Goal: Information Seeking & Learning: Find specific fact

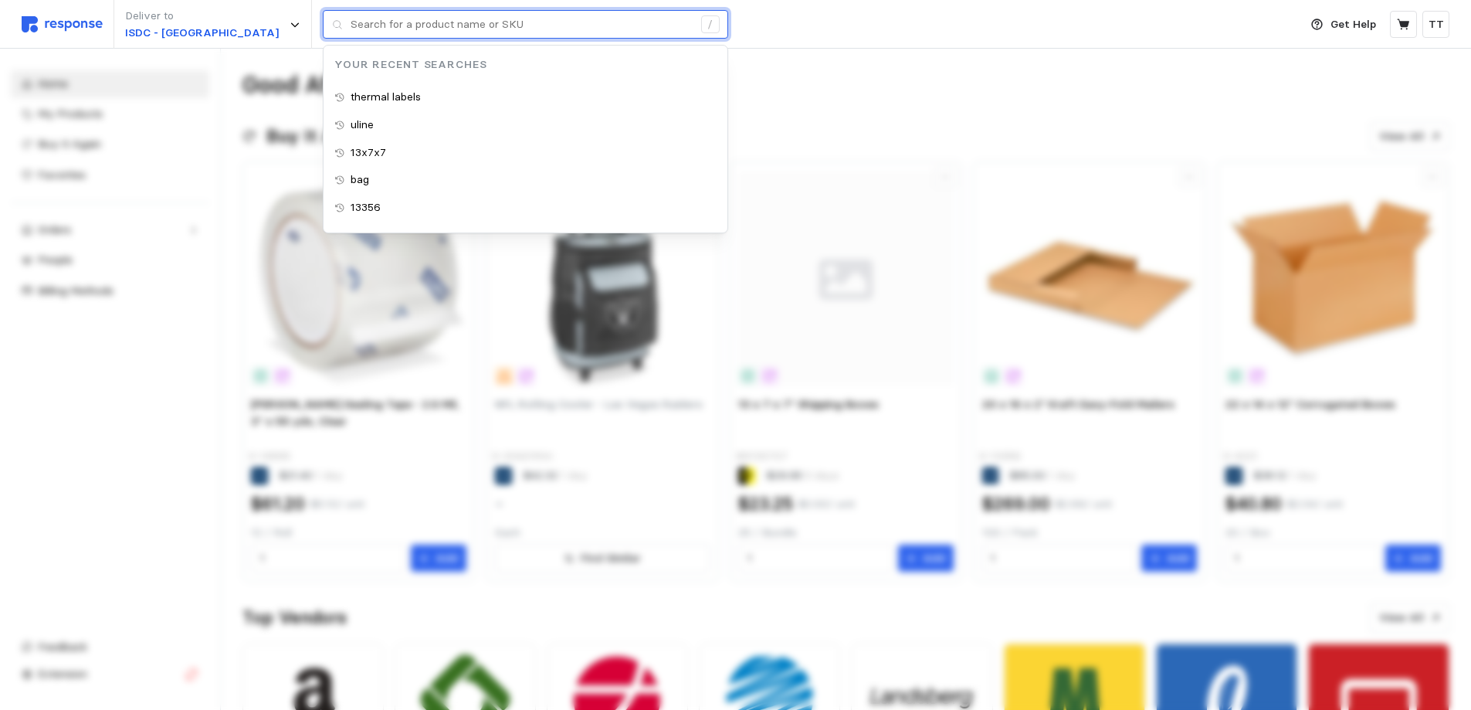
click at [354, 31] on input "text" at bounding box center [522, 25] width 342 height 28
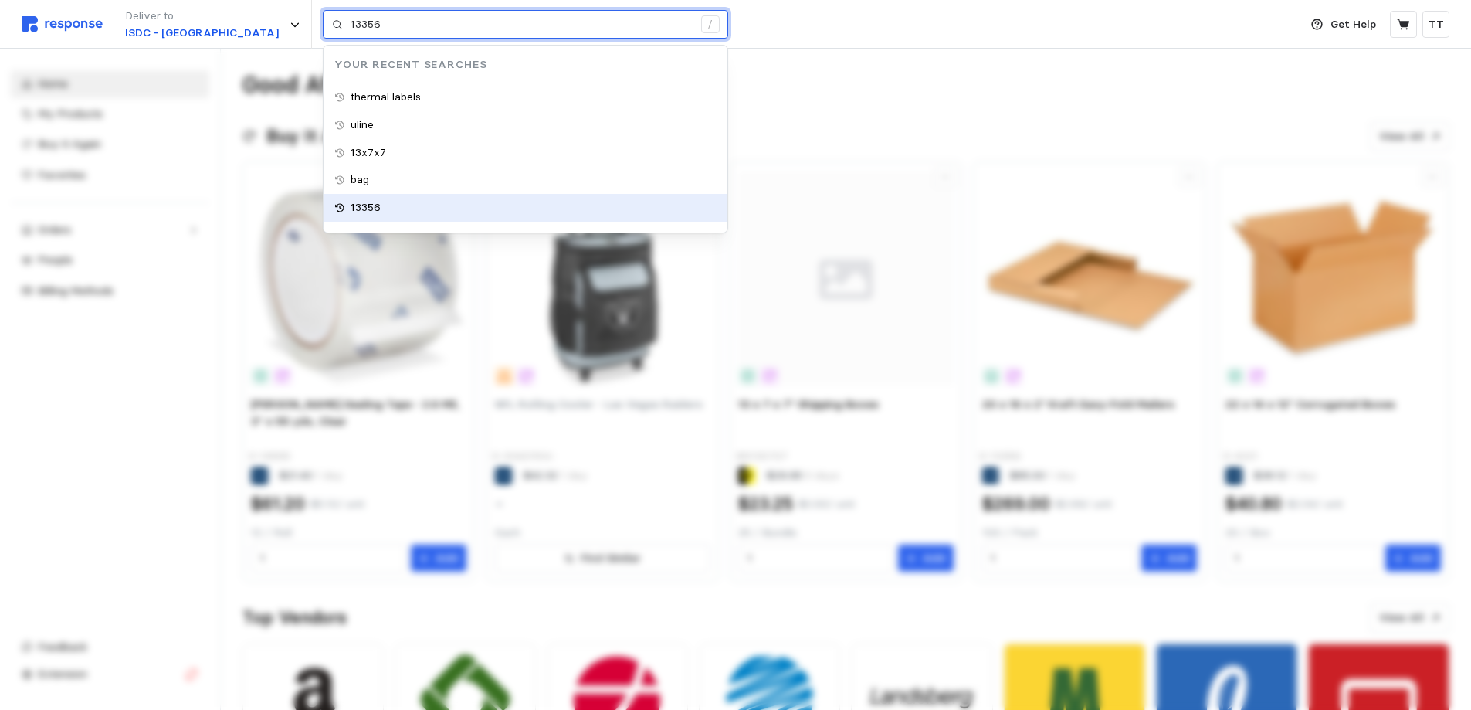
click at [324, 218] on div "13356" at bounding box center [526, 208] width 404 height 28
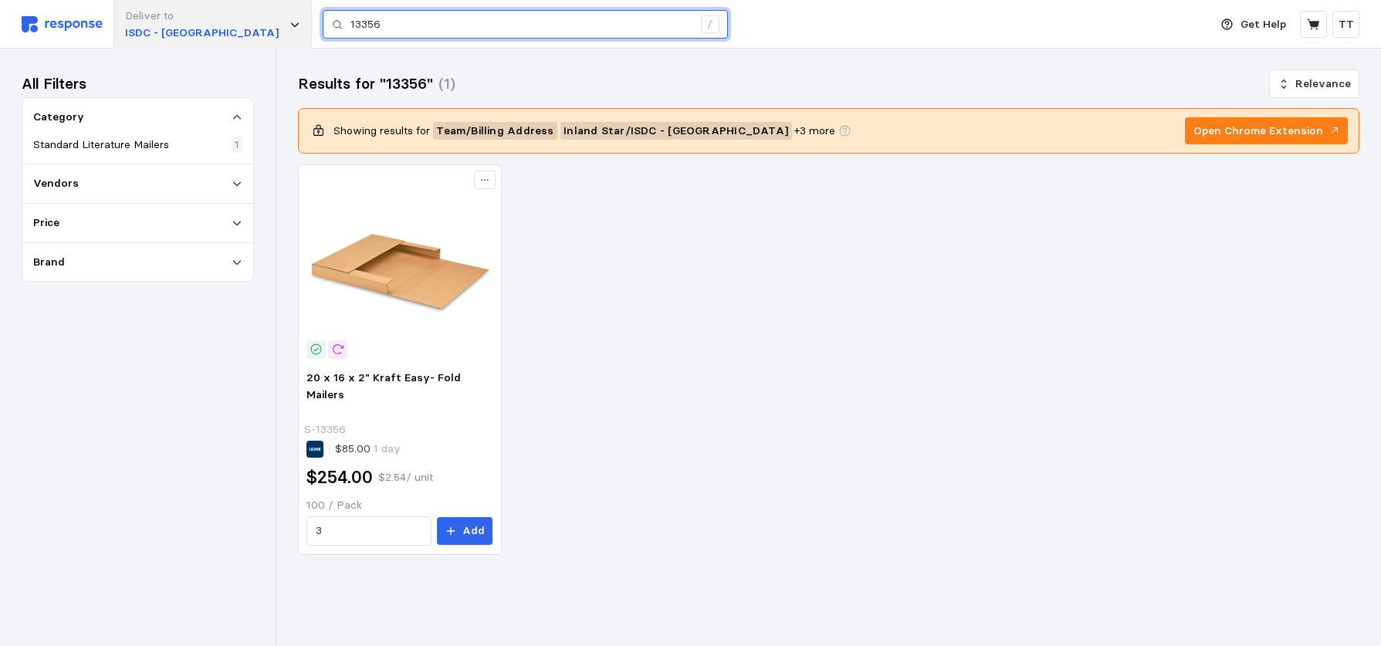
drag, startPoint x: 363, startPoint y: 19, endPoint x: 179, endPoint y: 32, distance: 184.2
click at [186, 32] on div "Deliver to ISDC - Fresno 13356 /" at bounding box center [612, 24] width 1180 height 49
type input "s-13609"
click at [361, 25] on input "s-13609" at bounding box center [522, 25] width 342 height 28
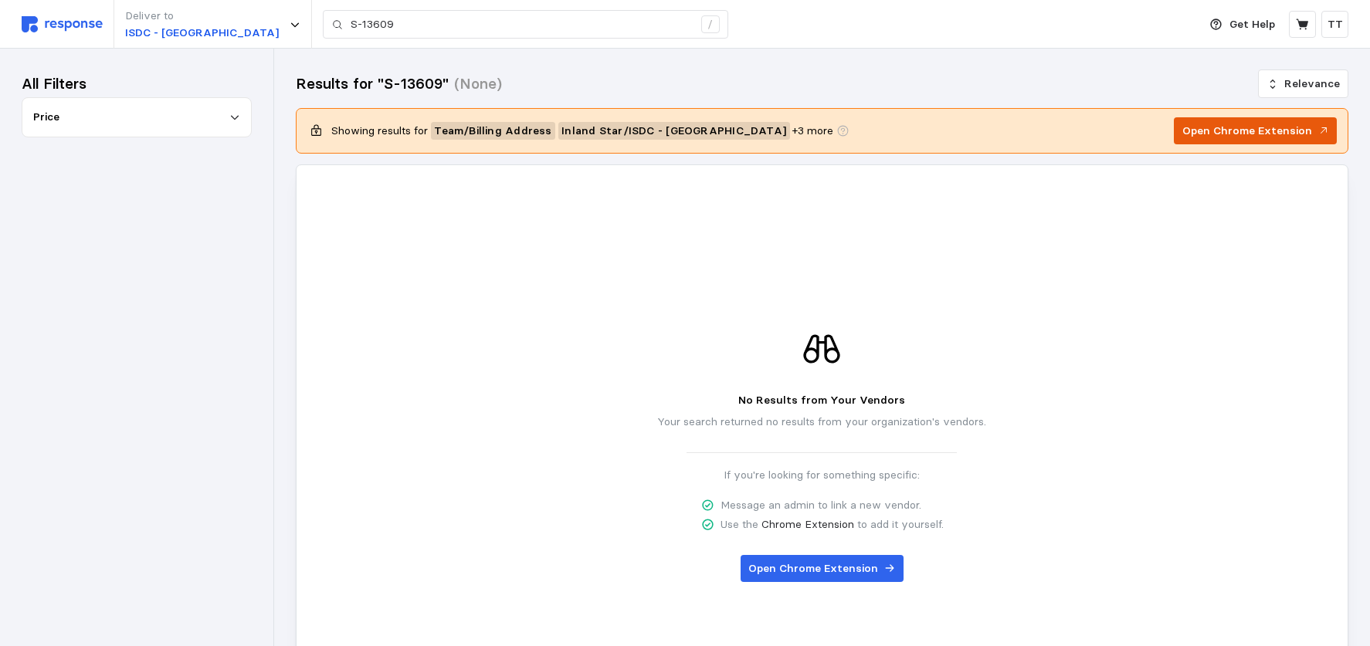
click at [1239, 130] on p "Open Chrome Extension" at bounding box center [1247, 131] width 130 height 17
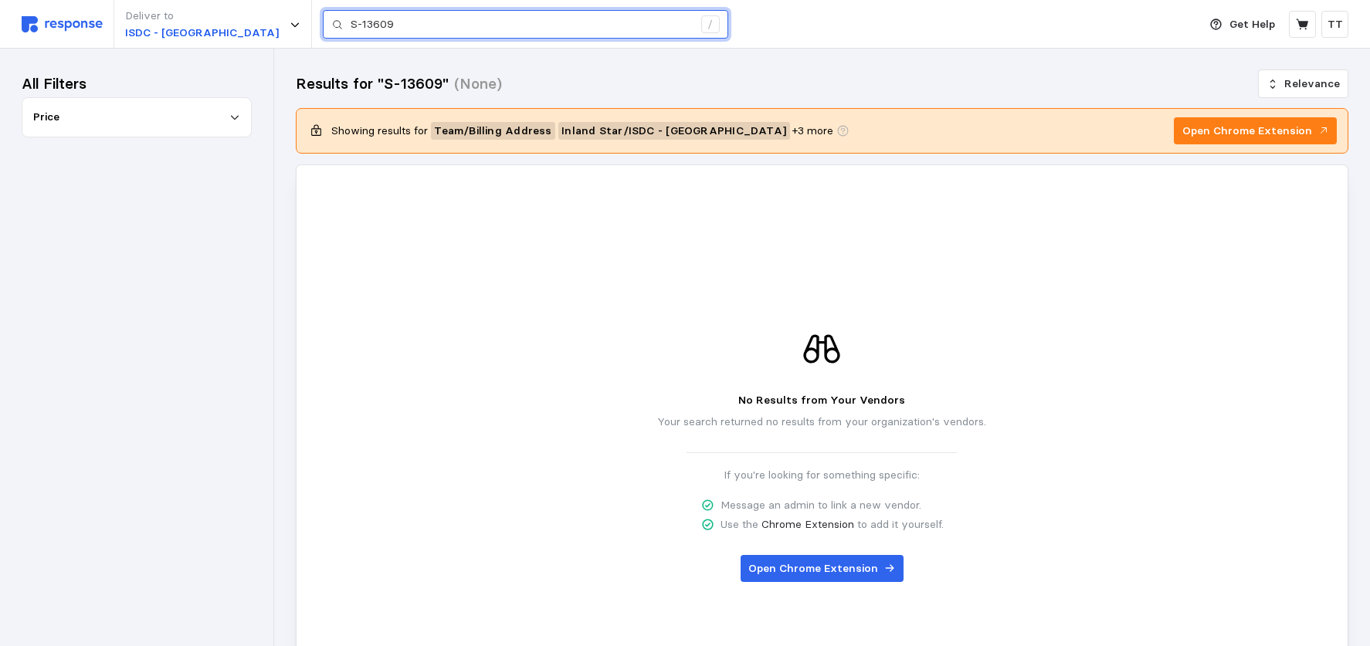
drag, startPoint x: 348, startPoint y: 22, endPoint x: 15, endPoint y: 56, distance: 334.5
click at [24, 57] on div "Deliver to ISDC - [GEOGRAPHIC_DATA] S-13609 / Get Help TT S-13609 / Home My Pro…" at bounding box center [685, 405] width 1370 height 810
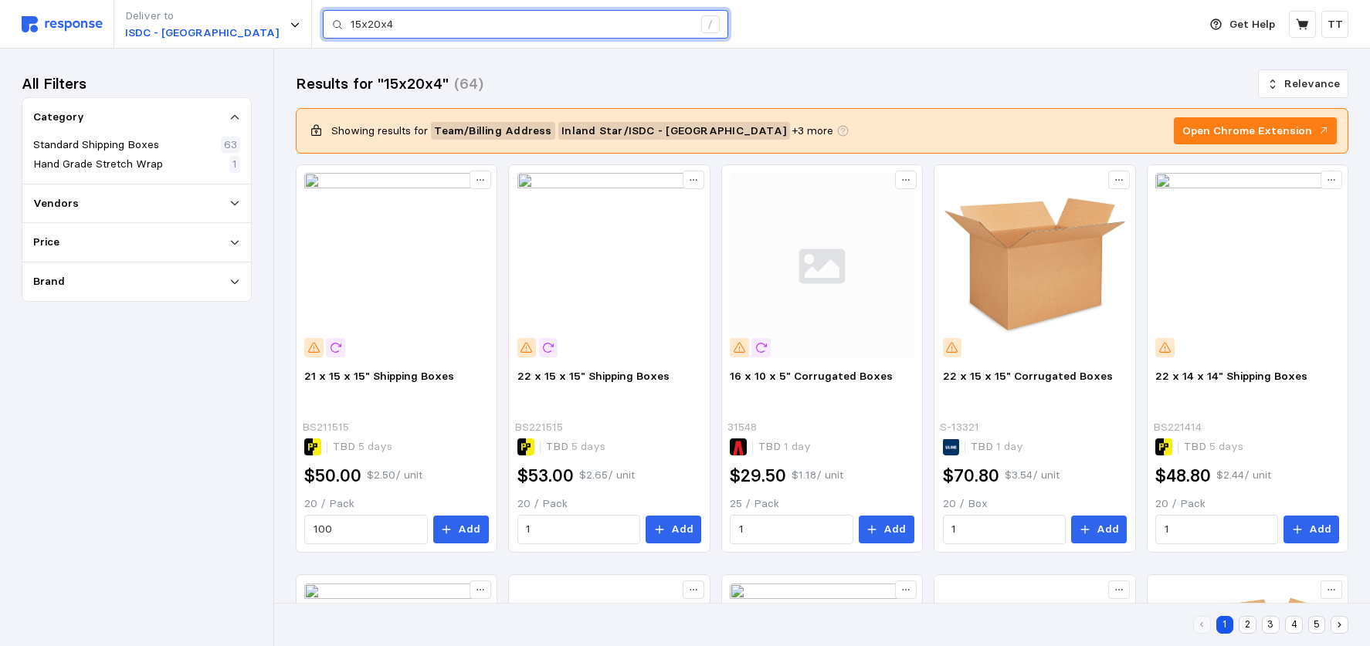
click at [379, 25] on input "15x20x4" at bounding box center [522, 25] width 342 height 28
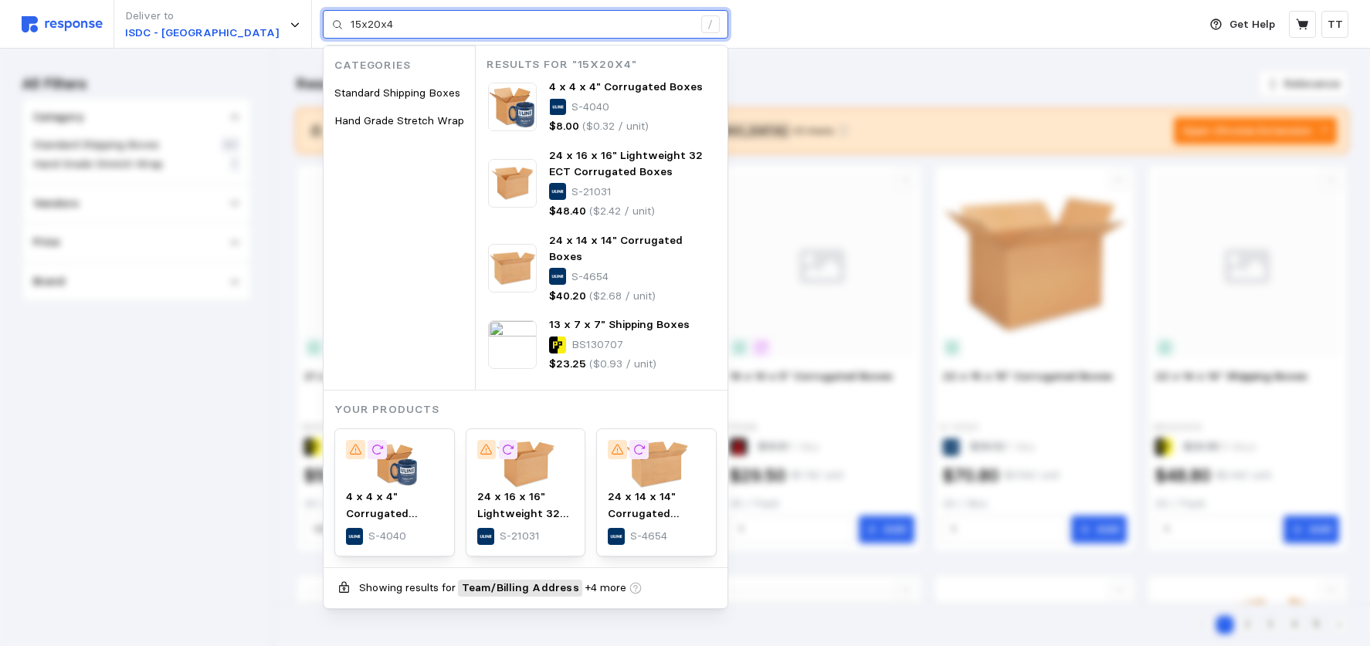
click at [365, 22] on input "15x20x4" at bounding box center [522, 25] width 342 height 28
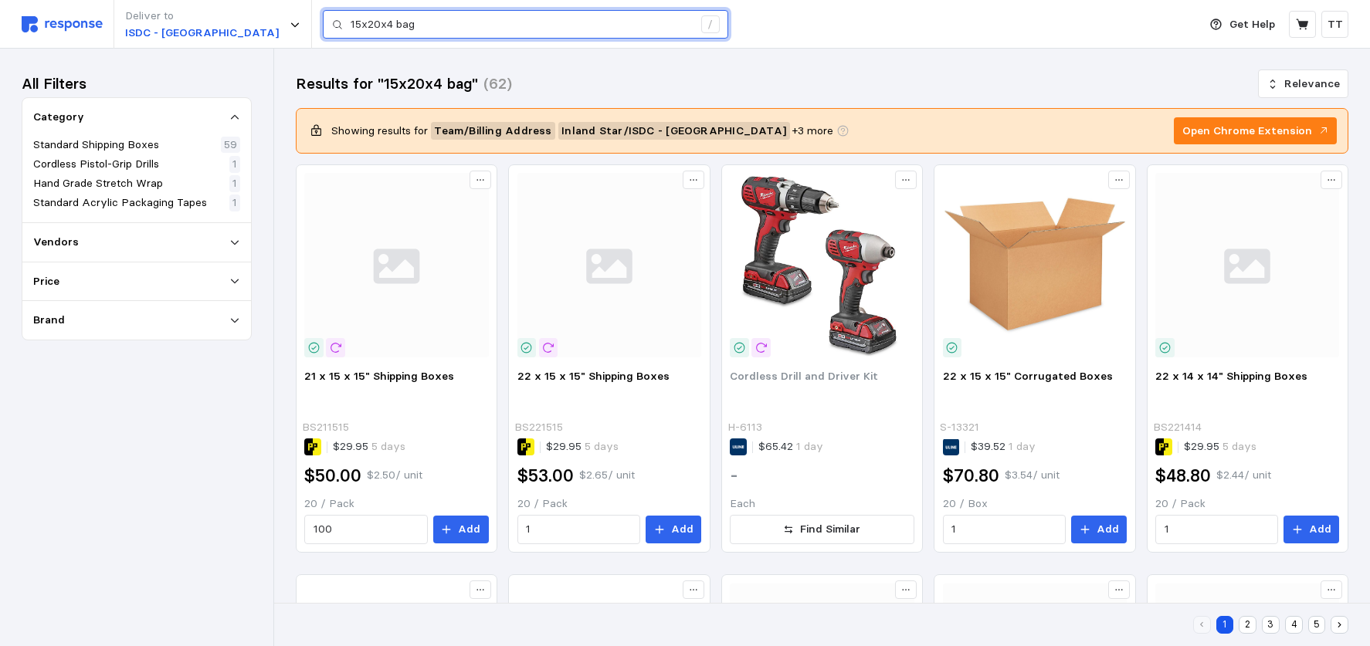
drag, startPoint x: 358, startPoint y: 26, endPoint x: -1, endPoint y: 42, distance: 358.7
type input "poly bag"
